Goal: Information Seeking & Learning: Learn about a topic

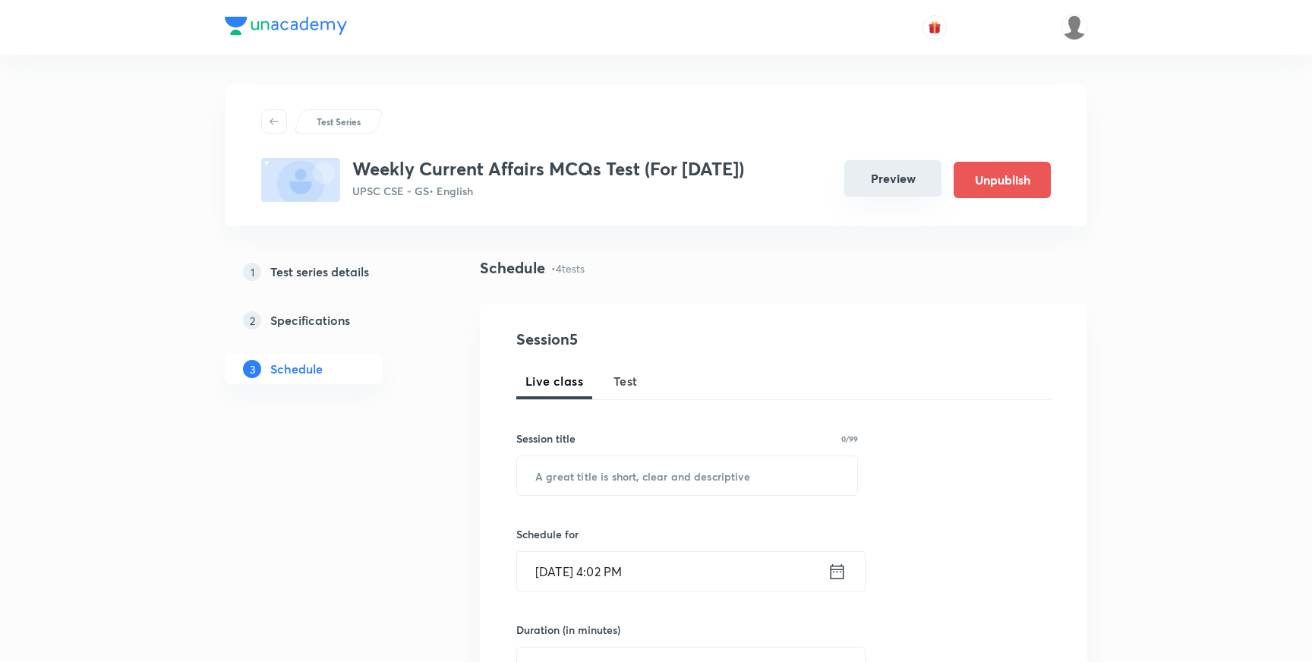
click at [894, 188] on button "Preview" at bounding box center [893, 178] width 97 height 36
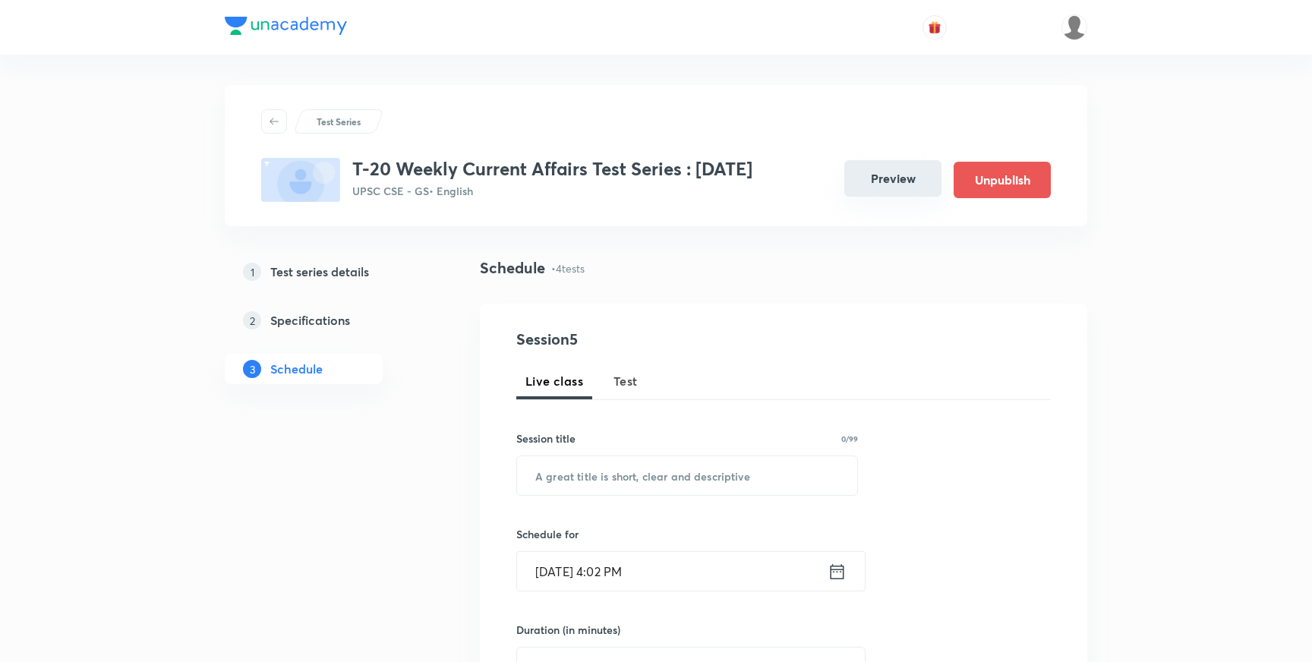
click at [881, 176] on button "Preview" at bounding box center [893, 178] width 97 height 36
